Goal: Information Seeking & Learning: Check status

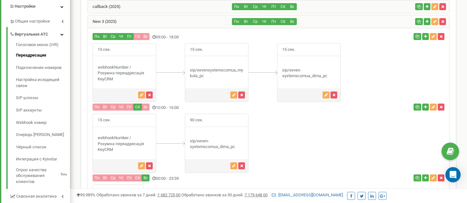
scroll to position [22, 0]
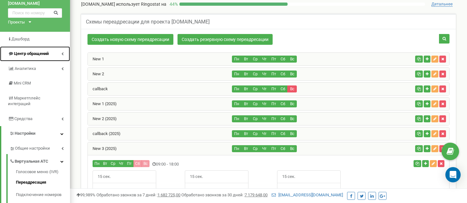
click at [26, 52] on span "Центр обращений" at bounding box center [31, 53] width 35 height 5
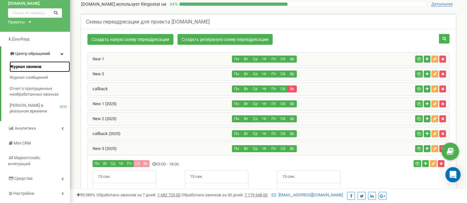
click at [26, 66] on span "Журнал звонков" at bounding box center [26, 67] width 32 height 6
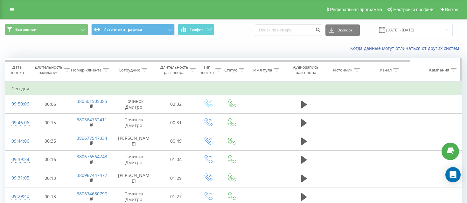
click at [240, 69] on icon at bounding box center [242, 69] width 6 height 3
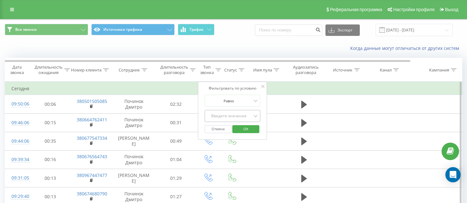
click at [240, 116] on div "Введите значение" at bounding box center [233, 116] width 56 height 12
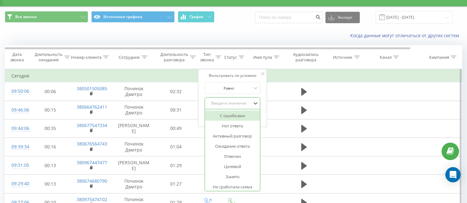
scroll to position [14, 0]
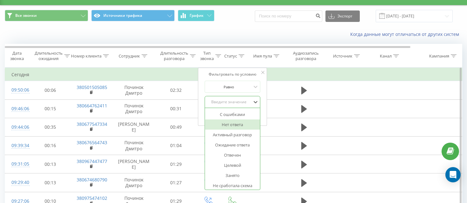
click at [238, 123] on div "Нет ответа" at bounding box center [232, 125] width 55 height 10
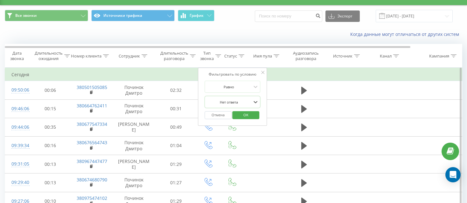
click at [249, 115] on span "OK" at bounding box center [246, 115] width 18 height 10
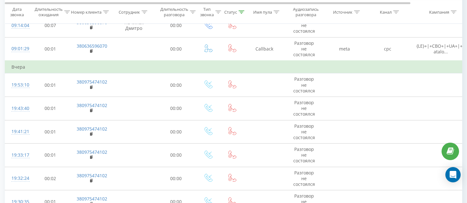
scroll to position [162, 0]
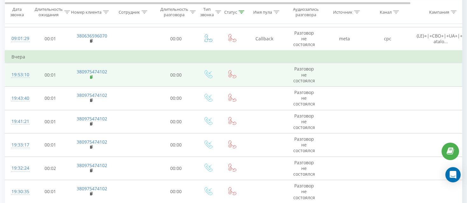
click at [91, 76] on rect at bounding box center [91, 77] width 2 height 3
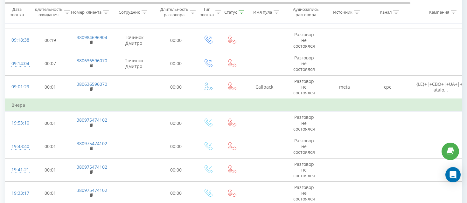
scroll to position [0, 0]
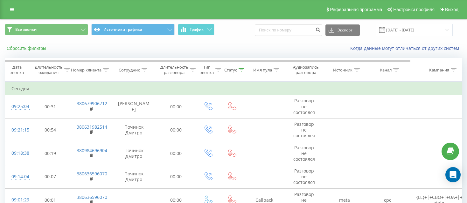
click at [36, 47] on button "Сбросить фильтры" at bounding box center [27, 48] width 45 height 6
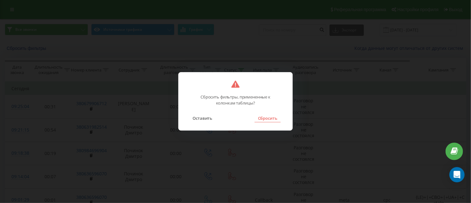
click at [268, 119] on button "Сбросить" at bounding box center [268, 118] width 26 height 8
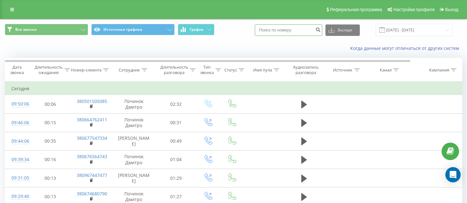
click at [276, 29] on input at bounding box center [288, 29] width 67 height 11
paste input "380975474102"
type input "380975474102"
click at [321, 29] on icon "submit" at bounding box center [317, 29] width 5 height 4
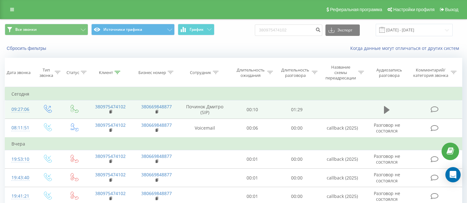
click at [388, 110] on icon at bounding box center [387, 110] width 6 height 8
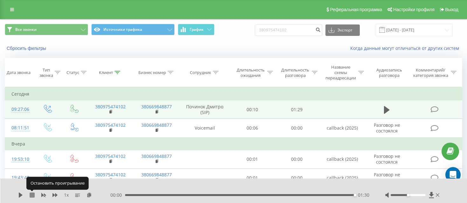
click at [31, 195] on icon at bounding box center [32, 195] width 5 height 5
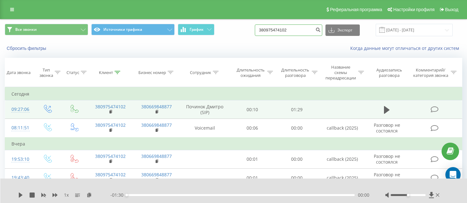
drag, startPoint x: 297, startPoint y: 31, endPoint x: 234, endPoint y: 26, distance: 63.2
click at [238, 27] on div "Все звонки Источники трафика График 380975474102 Экспорт .csv .xls .xlsx 21.05.…" at bounding box center [233, 30] width 457 height 12
click at [32, 47] on button "Сбросить фильтры" at bounding box center [27, 48] width 45 height 6
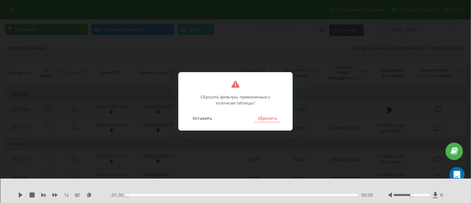
click at [272, 120] on button "Сбросить" at bounding box center [268, 118] width 26 height 8
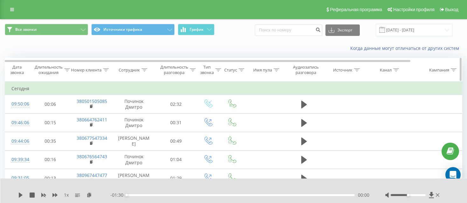
click at [240, 69] on icon at bounding box center [242, 69] width 6 height 3
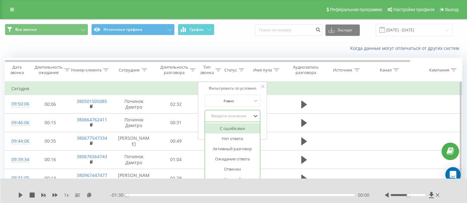
click at [237, 114] on div "14 results available. Use Up and Down to choose options, press Enter to select …" at bounding box center [233, 116] width 56 height 12
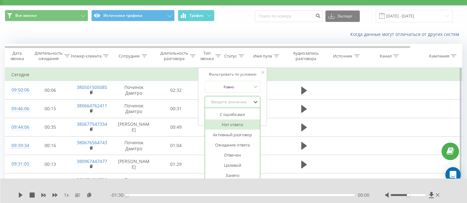
click at [236, 124] on div "Нет ответа" at bounding box center [232, 125] width 55 height 10
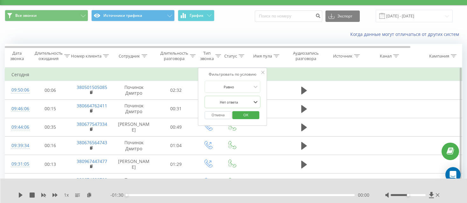
click at [248, 114] on span "OK" at bounding box center [246, 115] width 18 height 10
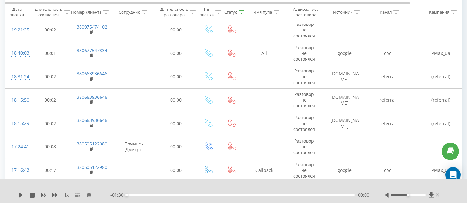
scroll to position [491, 0]
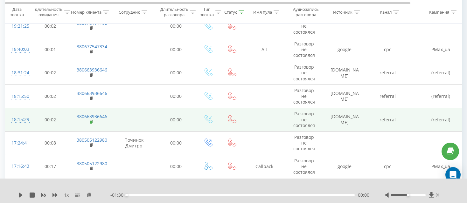
click at [90, 120] on icon at bounding box center [91, 122] width 3 height 4
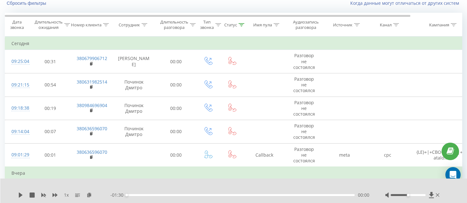
scroll to position [0, 0]
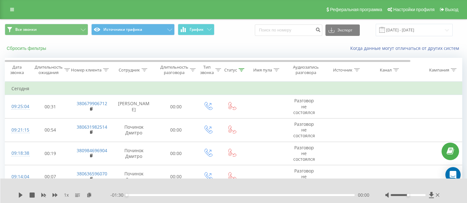
click at [34, 46] on button "Сбросить фильтры" at bounding box center [27, 48] width 45 height 6
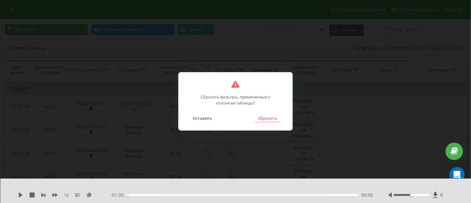
click at [268, 119] on button "Сбросить" at bounding box center [268, 118] width 26 height 8
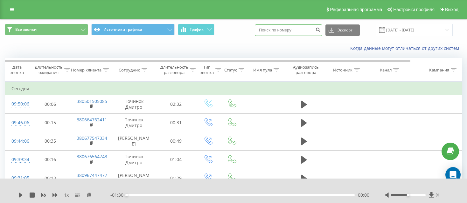
click at [284, 30] on input at bounding box center [288, 29] width 67 height 11
paste input "380663936646"
type input "380663936646"
click at [321, 30] on icon "submit" at bounding box center [317, 29] width 5 height 4
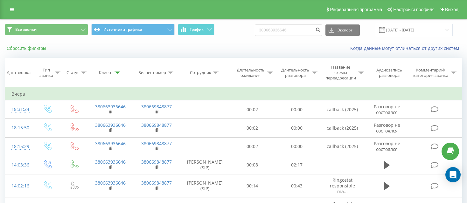
click at [26, 48] on button "Сбросить фильтры" at bounding box center [27, 48] width 45 height 6
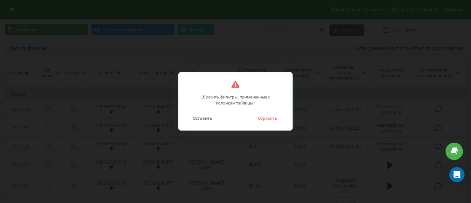
click at [267, 118] on button "Сбросить" at bounding box center [268, 118] width 26 height 8
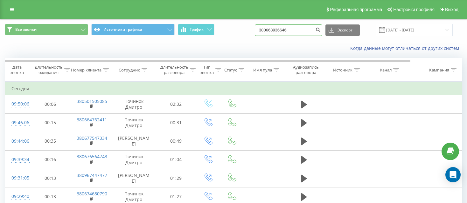
drag, startPoint x: 303, startPoint y: 29, endPoint x: 210, endPoint y: 40, distance: 92.9
click at [210, 40] on div "Все звонки Источники трафика График 380663936646 Экспорт .csv .xls .xlsx 21.05.…" at bounding box center [233, 29] width 466 height 21
click at [240, 70] on icon at bounding box center [242, 69] width 6 height 3
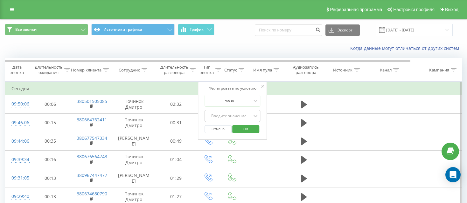
click at [247, 115] on div "Введите значение" at bounding box center [233, 116] width 56 height 12
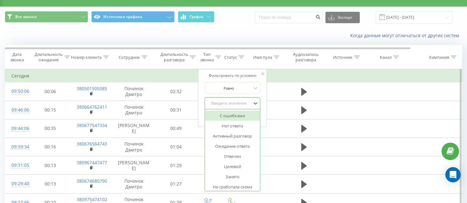
scroll to position [14, 0]
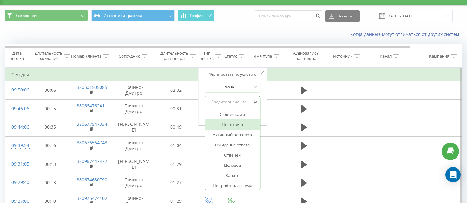
click at [241, 123] on div "Нет ответа" at bounding box center [232, 125] width 55 height 10
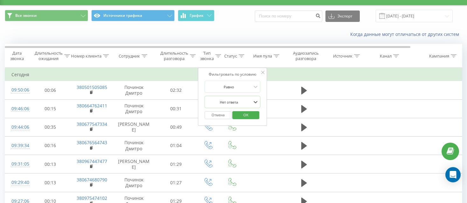
drag, startPoint x: 244, startPoint y: 113, endPoint x: 245, endPoint y: 117, distance: 3.9
click at [245, 114] on span "OK" at bounding box center [246, 115] width 18 height 10
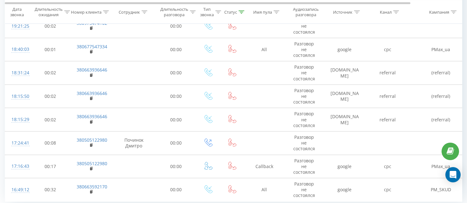
scroll to position [459, 0]
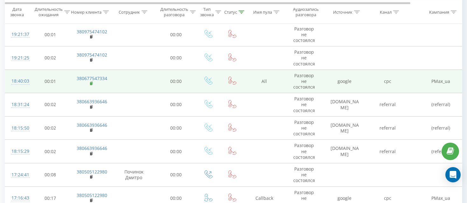
click at [91, 82] on rect at bounding box center [91, 83] width 2 height 3
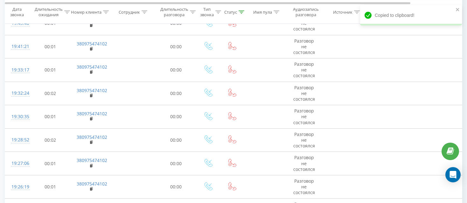
scroll to position [0, 0]
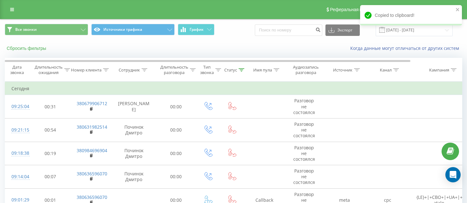
click at [27, 48] on button "Сбросить фильтры" at bounding box center [27, 48] width 45 height 6
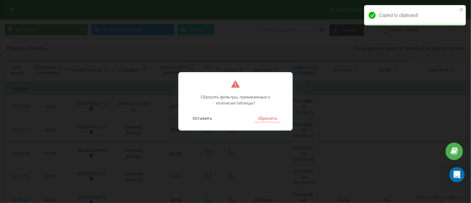
click at [266, 119] on button "Сбросить" at bounding box center [268, 118] width 26 height 8
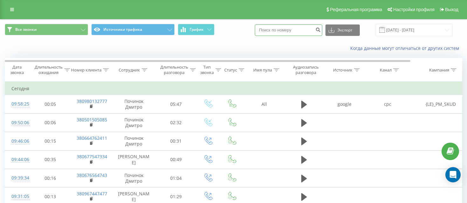
click at [282, 30] on input at bounding box center [288, 29] width 67 height 11
paste input "380677547334"
type input "380677547334"
click at [321, 31] on icon "submit" at bounding box center [317, 29] width 5 height 4
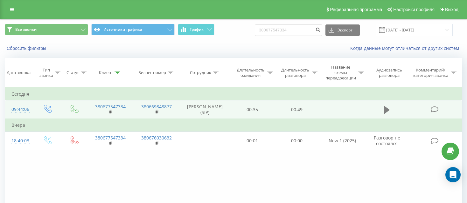
click at [385, 109] on icon at bounding box center [387, 110] width 6 height 8
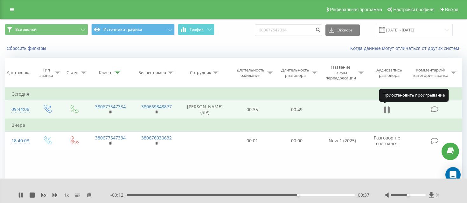
click at [387, 110] on icon at bounding box center [387, 110] width 6 height 9
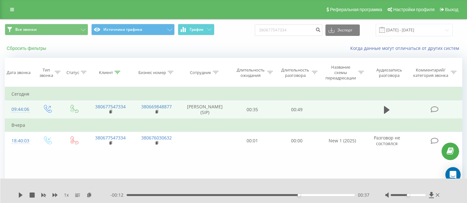
click at [25, 49] on button "Сбросить фильтры" at bounding box center [27, 48] width 45 height 6
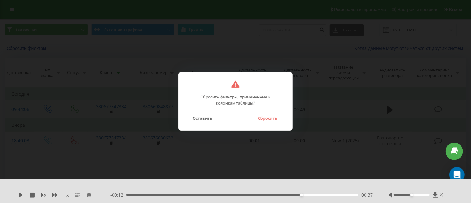
click at [268, 118] on button "Сбросить" at bounding box center [268, 118] width 26 height 8
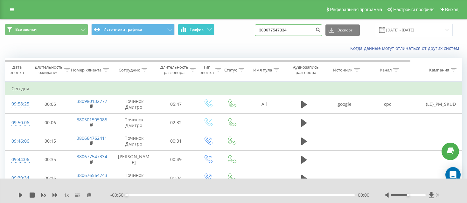
drag, startPoint x: 297, startPoint y: 29, endPoint x: 212, endPoint y: 27, distance: 85.0
click at [211, 28] on div "Все звонки Источники трафика График 380677547334 Экспорт .csv .xls .xlsx 21.05.…" at bounding box center [233, 30] width 457 height 12
paste input "63936646"
type input "380663936646"
